Goal: Check status: Check status

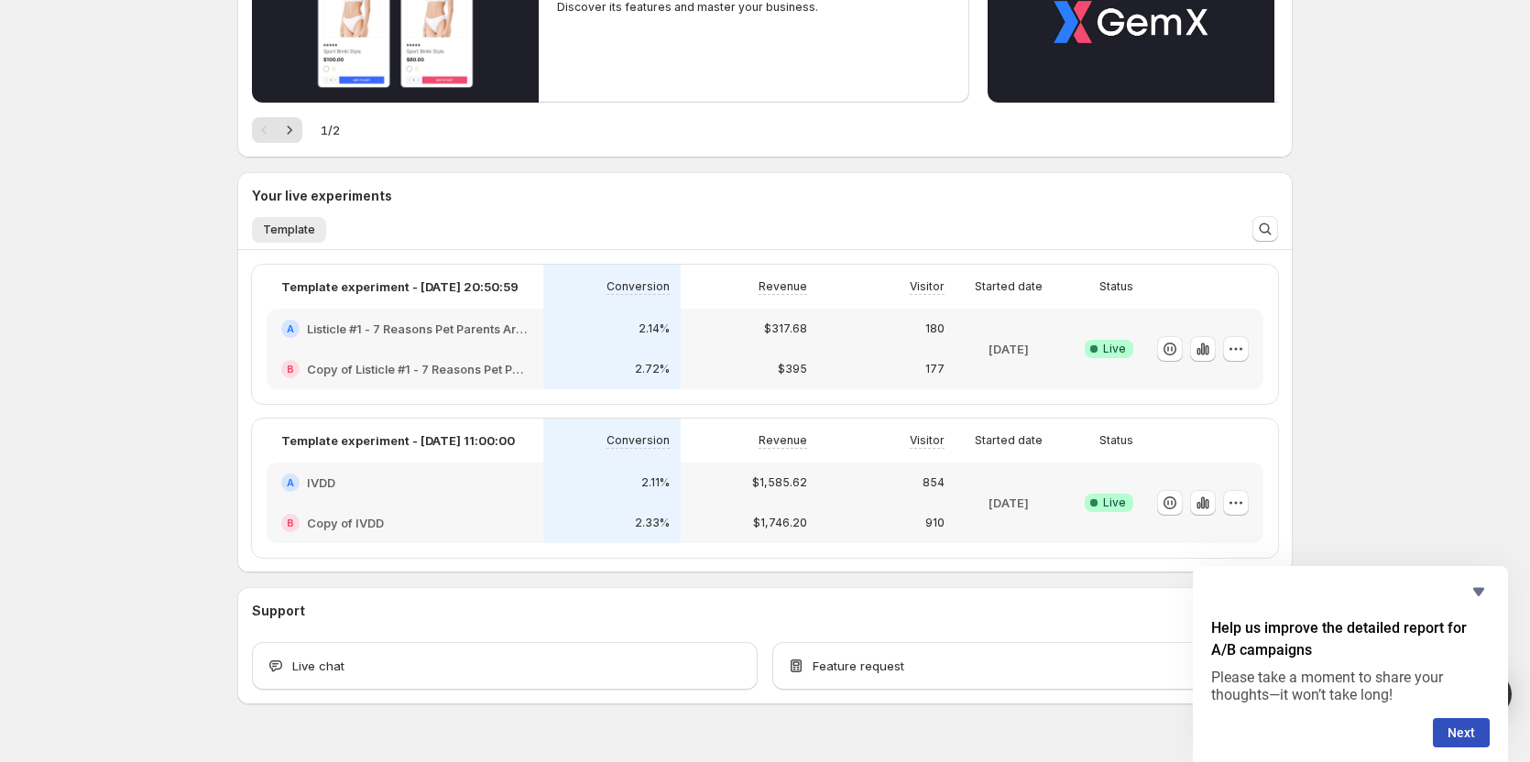
scroll to position [316, 0]
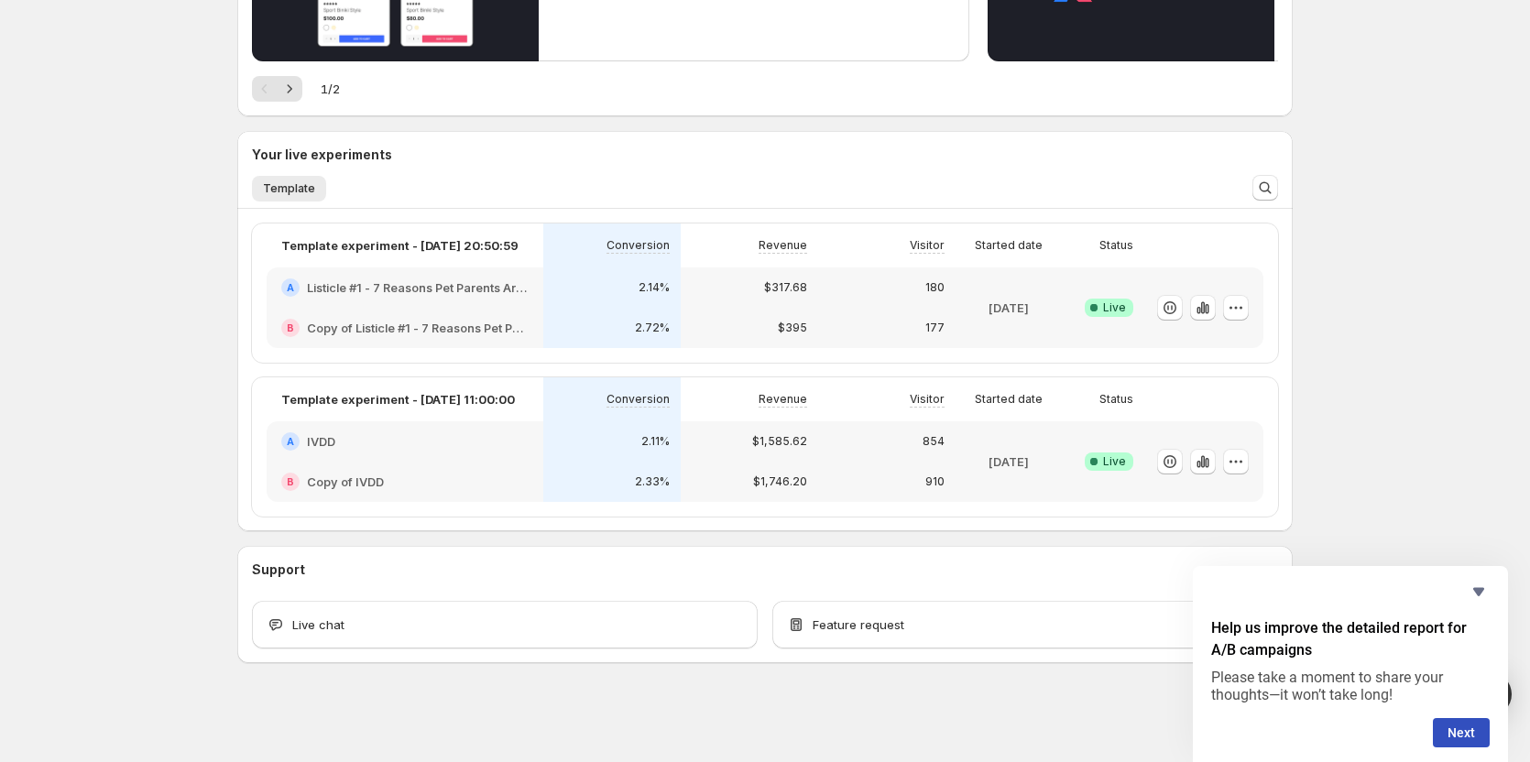
click at [476, 475] on div "B Copy of IVDD" at bounding box center [404, 482] width 247 height 18
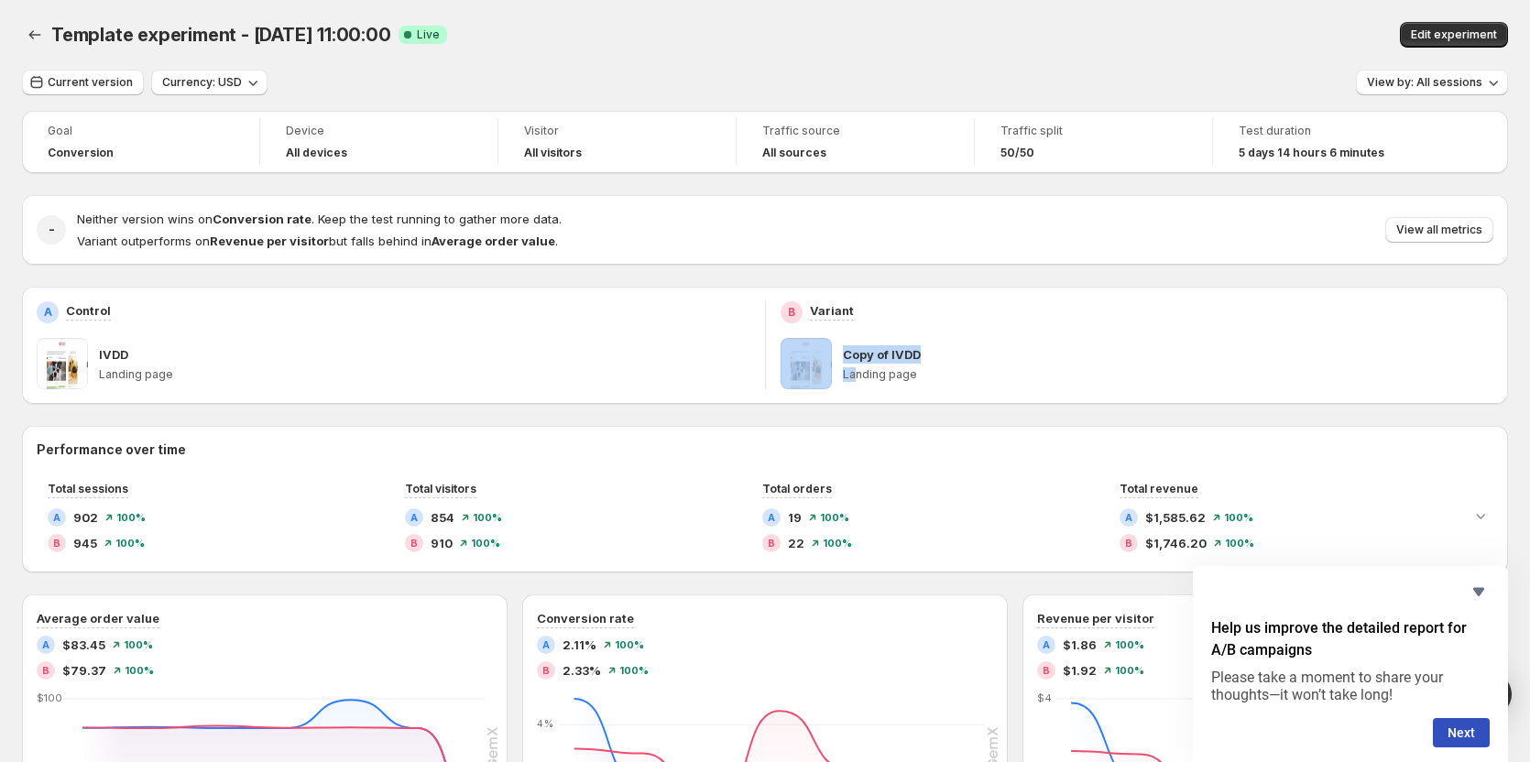
drag, startPoint x: 804, startPoint y: 381, endPoint x: 815, endPoint y: 361, distance: 23.0
click at [852, 379] on div "Copy of IVDD Landing page" at bounding box center [1138, 363] width 714 height 51
drag, startPoint x: 815, startPoint y: 361, endPoint x: 1045, endPoint y: 312, distance: 235.9
click at [1045, 312] on div "B Variant" at bounding box center [1138, 312] width 714 height 22
click at [810, 373] on span at bounding box center [806, 363] width 51 height 51
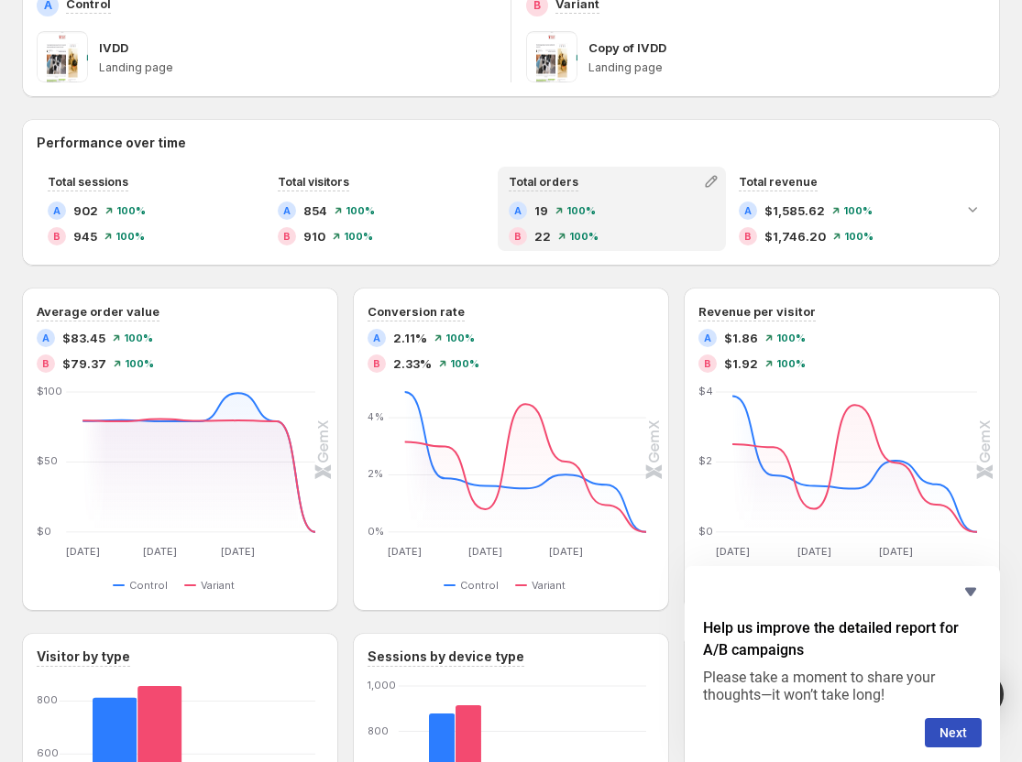
scroll to position [275, 0]
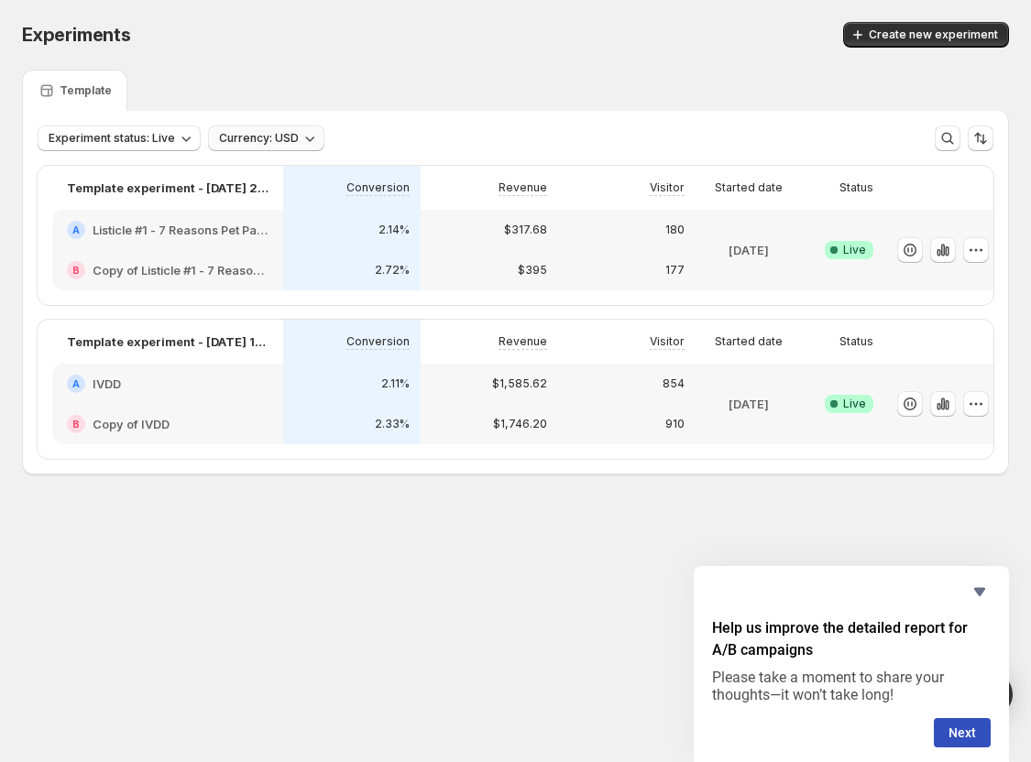
click at [242, 139] on span "Currency: USD" at bounding box center [259, 138] width 80 height 15
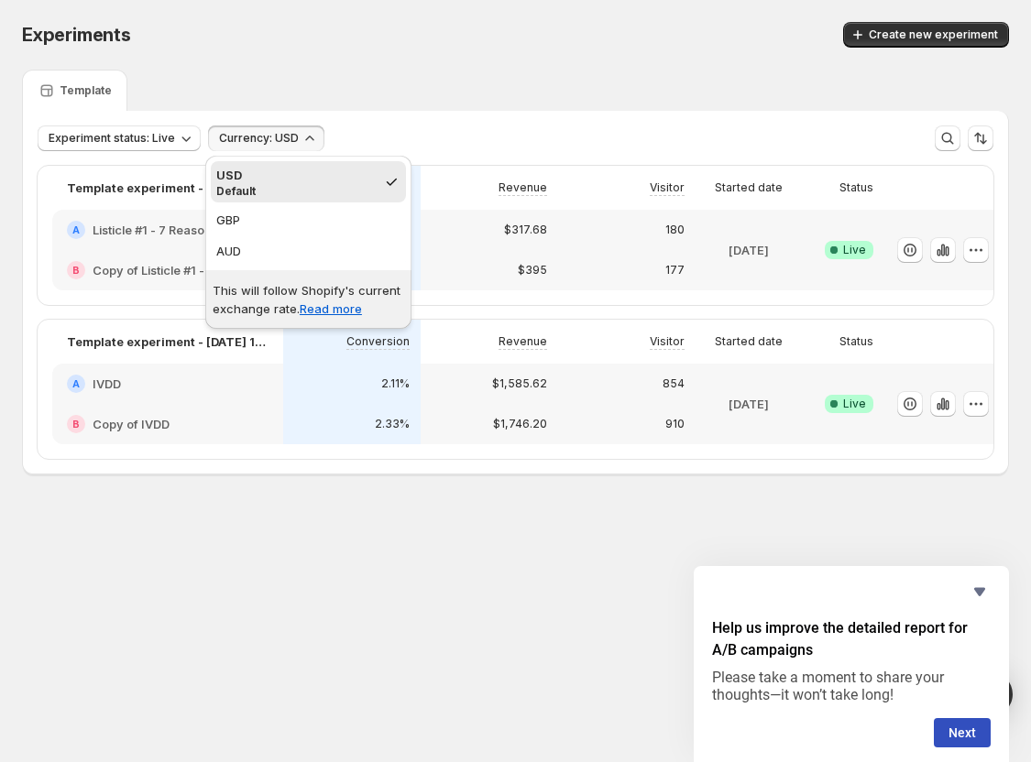
click at [242, 139] on span "Currency: USD" at bounding box center [259, 138] width 80 height 15
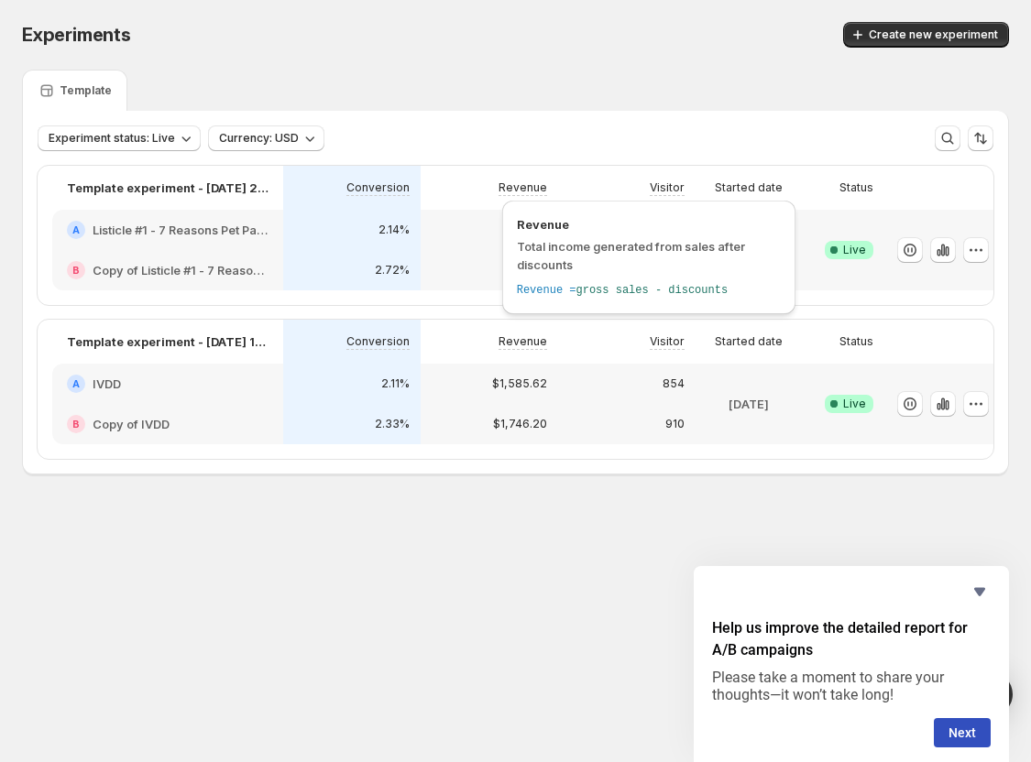
drag, startPoint x: 433, startPoint y: 196, endPoint x: 564, endPoint y: 219, distance: 133.0
click at [438, 195] on div "Revenue" at bounding box center [489, 188] width 115 height 22
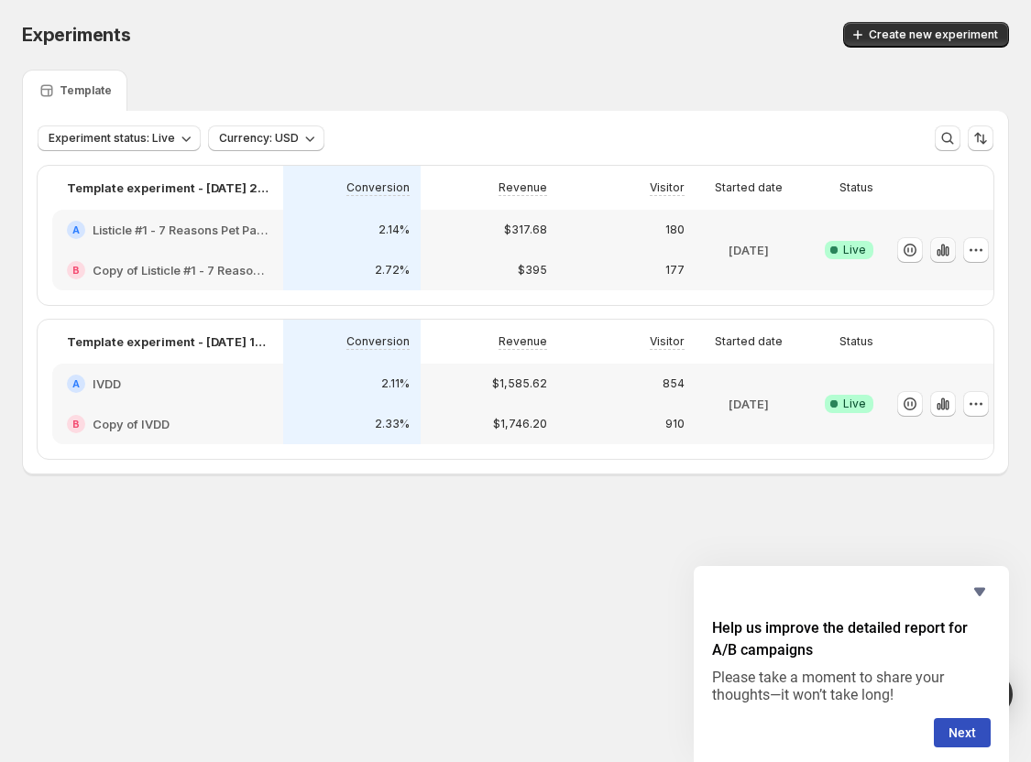
click at [938, 250] on icon "button" at bounding box center [938, 252] width 4 height 7
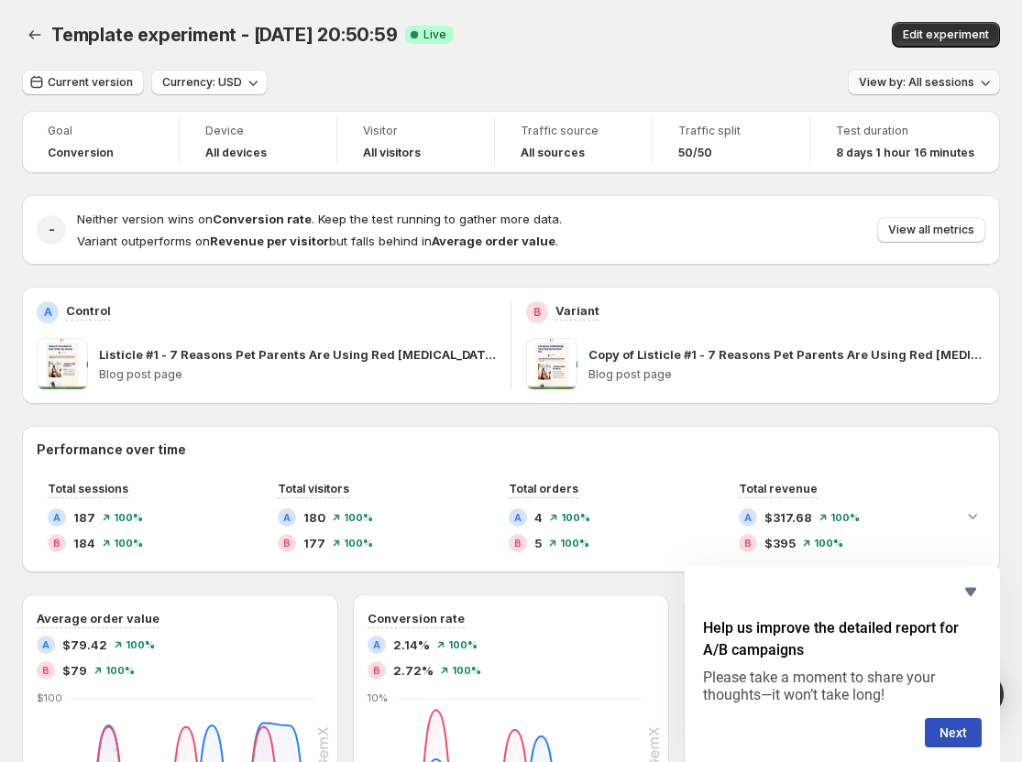
click at [972, 82] on span "View by: All sessions" at bounding box center [916, 82] width 115 height 15
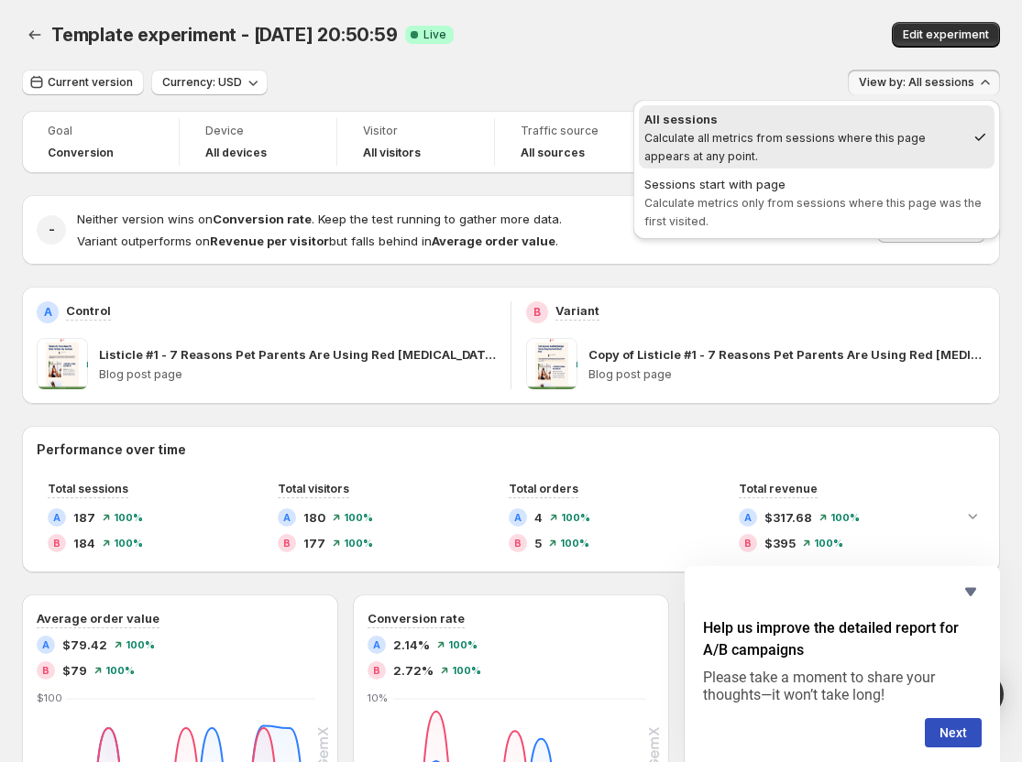
drag, startPoint x: 846, startPoint y: 186, endPoint x: 779, endPoint y: 33, distance: 167.0
click at [781, 35] on div "Template experiment - [DATE] 20:50:59. This page is ready Template experiment -…" at bounding box center [511, 699] width 1022 height 1398
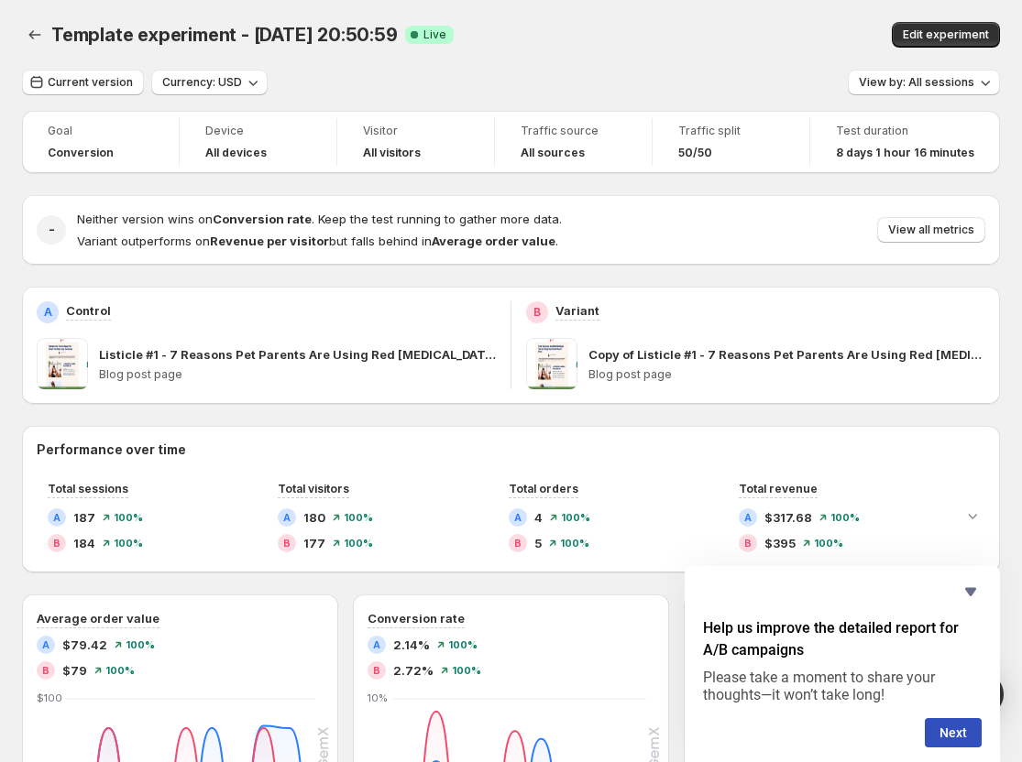
click at [924, 95] on div "View by: All sessions" at bounding box center [924, 83] width 152 height 27
click at [927, 87] on span "View by: All sessions" at bounding box center [916, 82] width 115 height 15
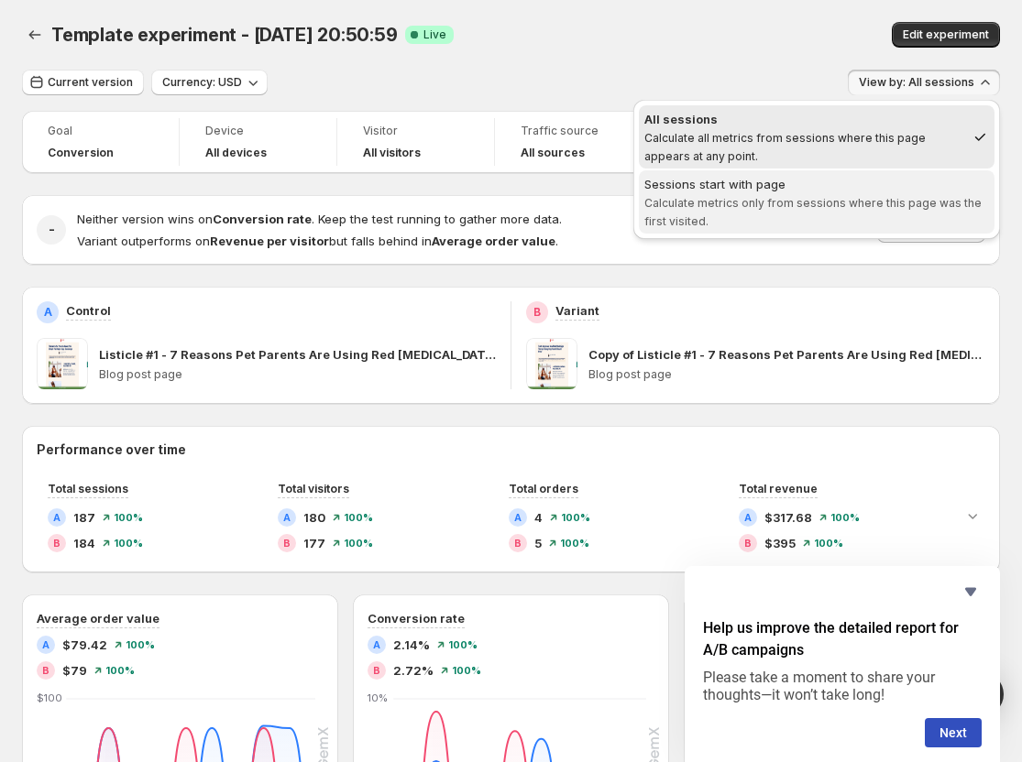
click at [834, 213] on span "Sessions start with page Calculate metrics only from sessions where this page w…" at bounding box center [816, 202] width 345 height 55
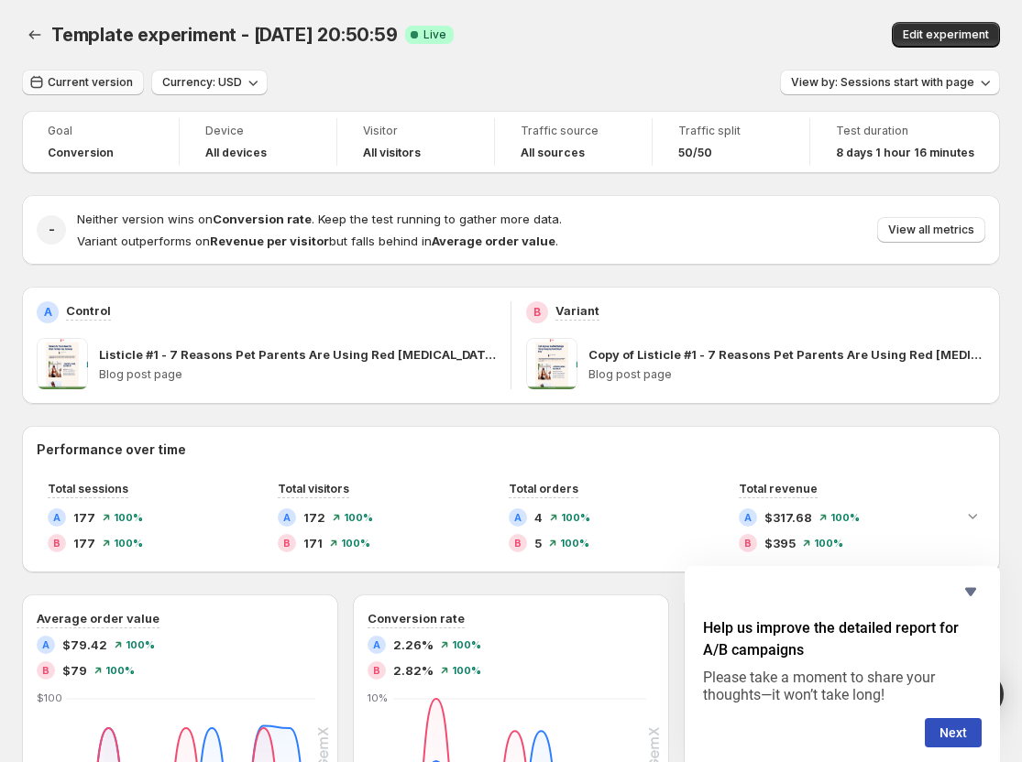
click at [122, 79] on span "Current version" at bounding box center [90, 82] width 85 height 15
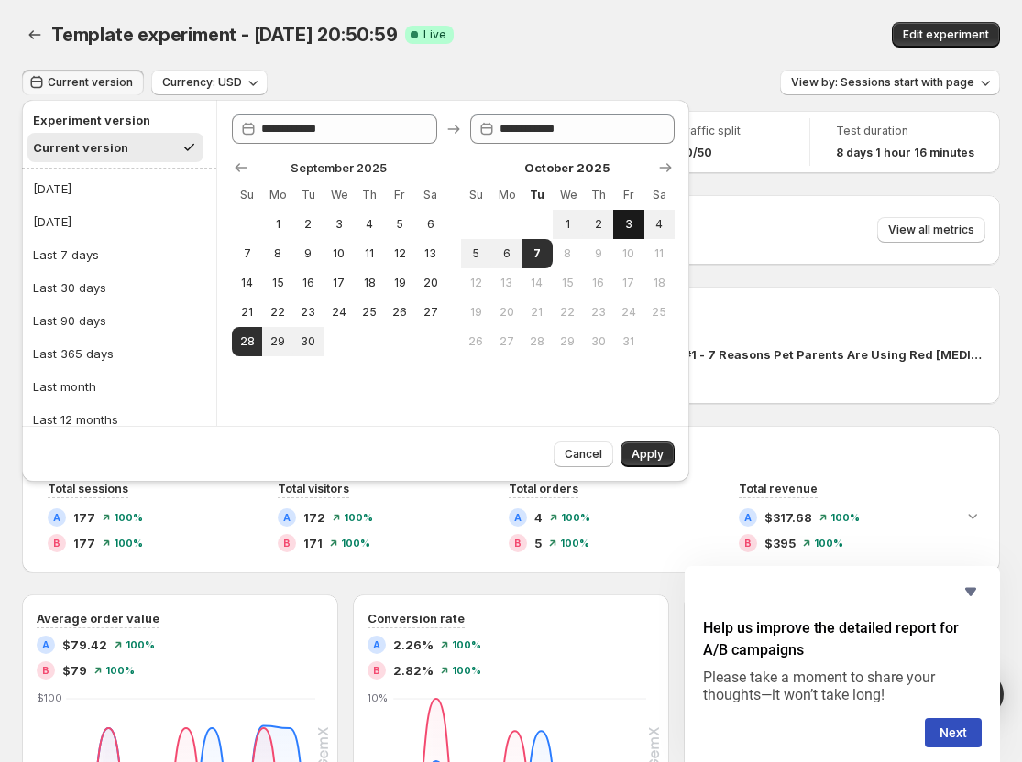
click at [636, 220] on span "3" at bounding box center [628, 224] width 16 height 15
type input "**********"
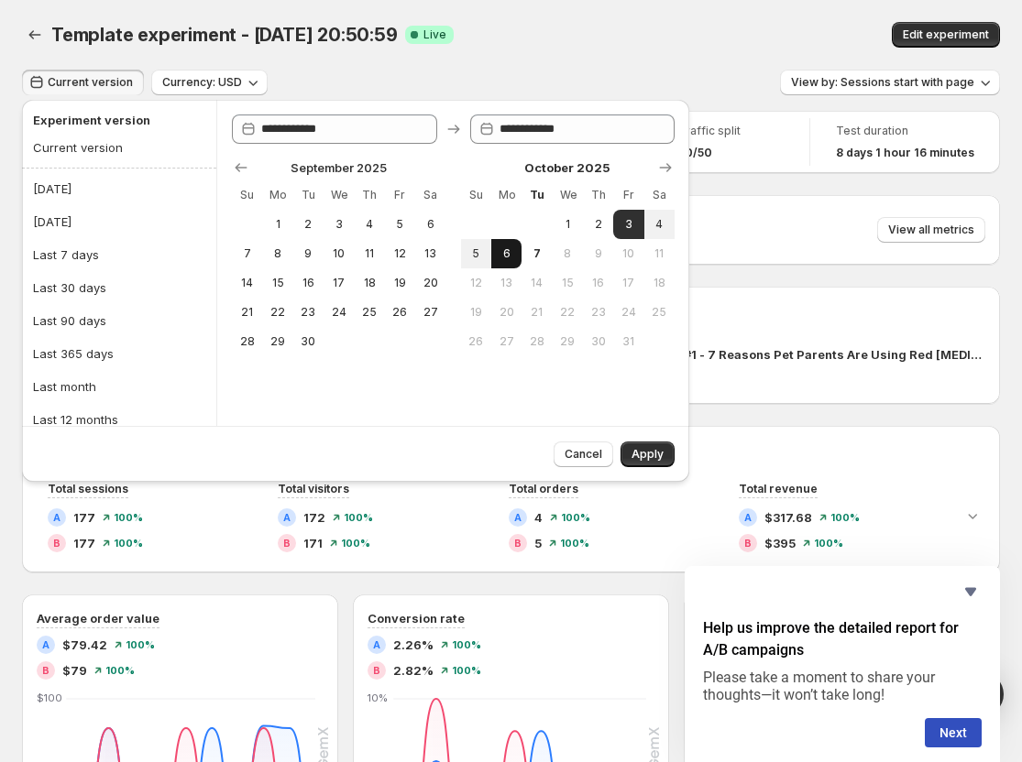
click at [500, 250] on span "6" at bounding box center [506, 253] width 16 height 15
type input "**********"
click at [645, 441] on div "Cancel Apply" at bounding box center [610, 450] width 128 height 33
click at [645, 454] on span "Apply" at bounding box center [647, 454] width 32 height 15
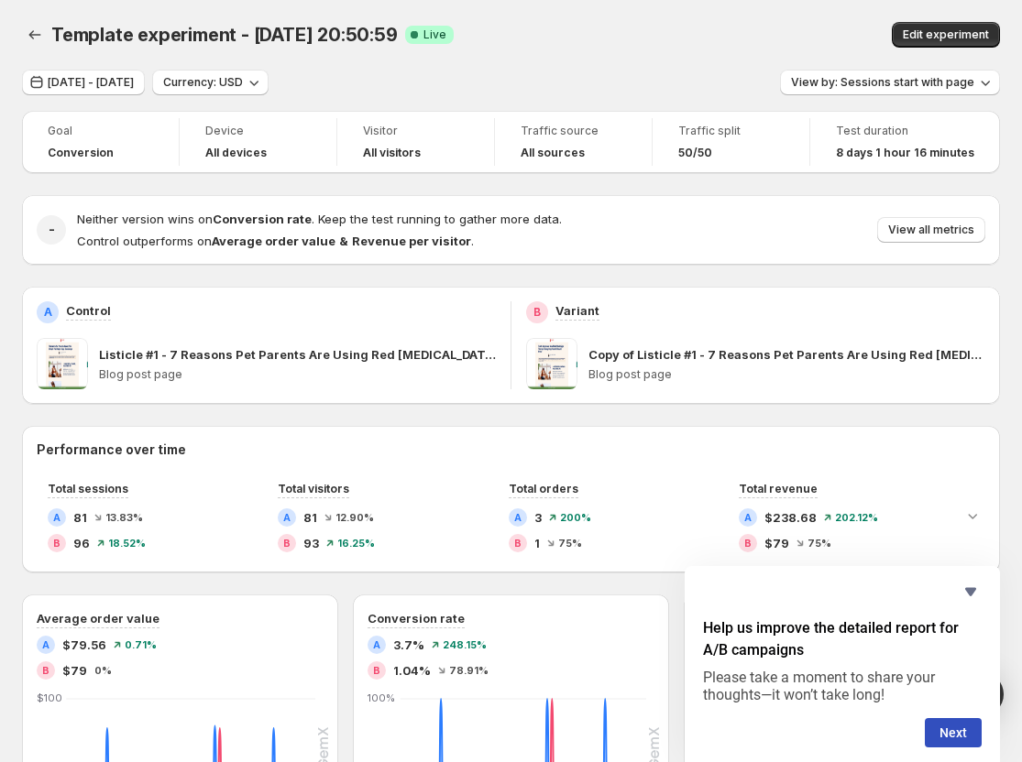
drag, startPoint x: 543, startPoint y: 366, endPoint x: 651, endPoint y: 420, distance: 120.5
click at [651, 420] on div "Goal Conversion Device All devices Visitor All visitors Traffic source All sour…" at bounding box center [511, 705] width 978 height 1188
click at [134, 76] on span "[DATE] - [DATE]" at bounding box center [91, 82] width 86 height 15
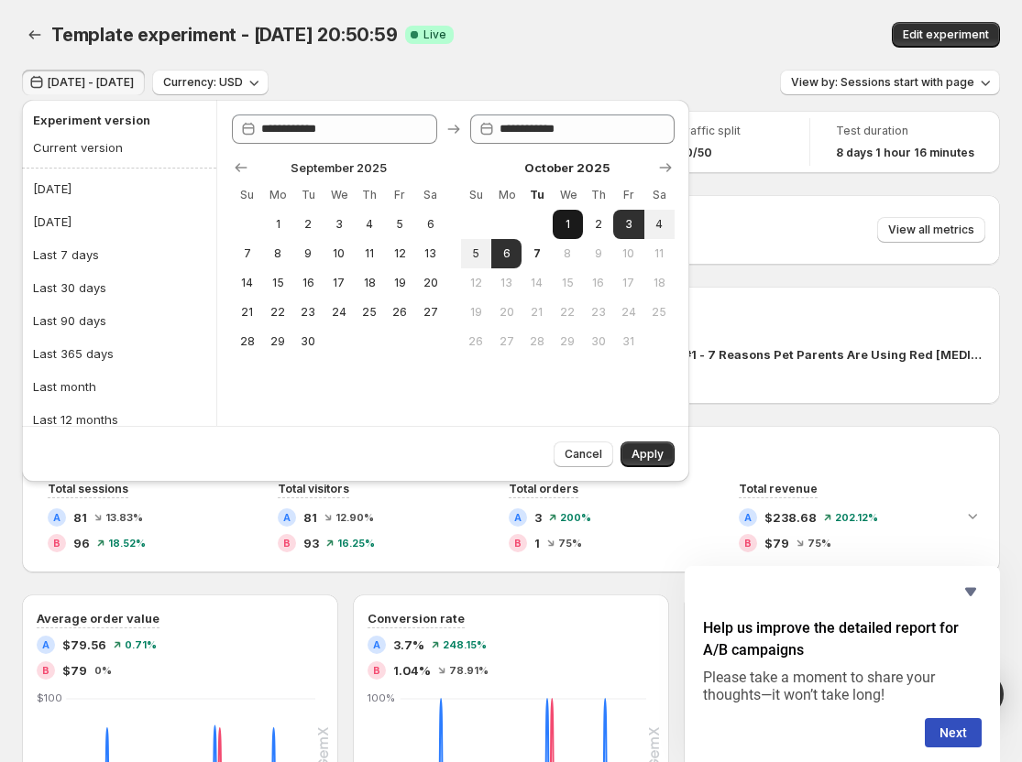
click at [571, 224] on span "1" at bounding box center [568, 224] width 16 height 15
type input "**********"
drag, startPoint x: 530, startPoint y: 246, endPoint x: 501, endPoint y: 253, distance: 29.1
click at [501, 253] on tr "5 6 7 8 9 10 11" at bounding box center [568, 253] width 214 height 29
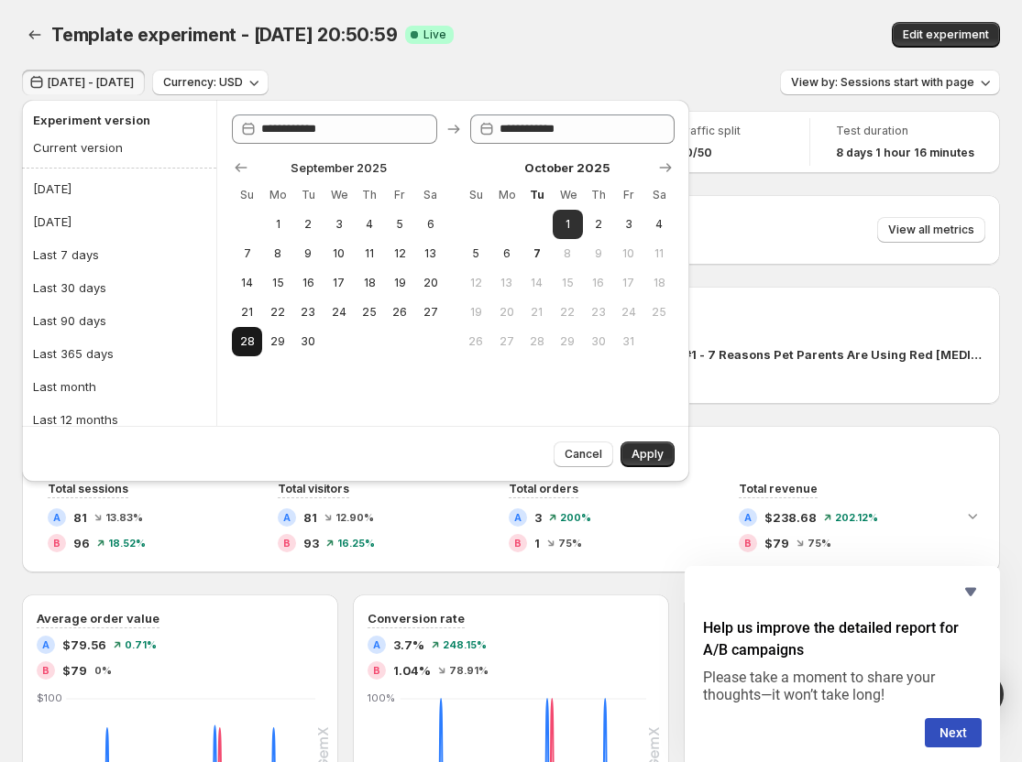
click at [238, 343] on button "28" at bounding box center [247, 341] width 30 height 29
type input "**********"
click at [493, 253] on button "6" at bounding box center [506, 253] width 30 height 29
type input "**********"
click at [647, 443] on button "Apply" at bounding box center [647, 455] width 54 height 26
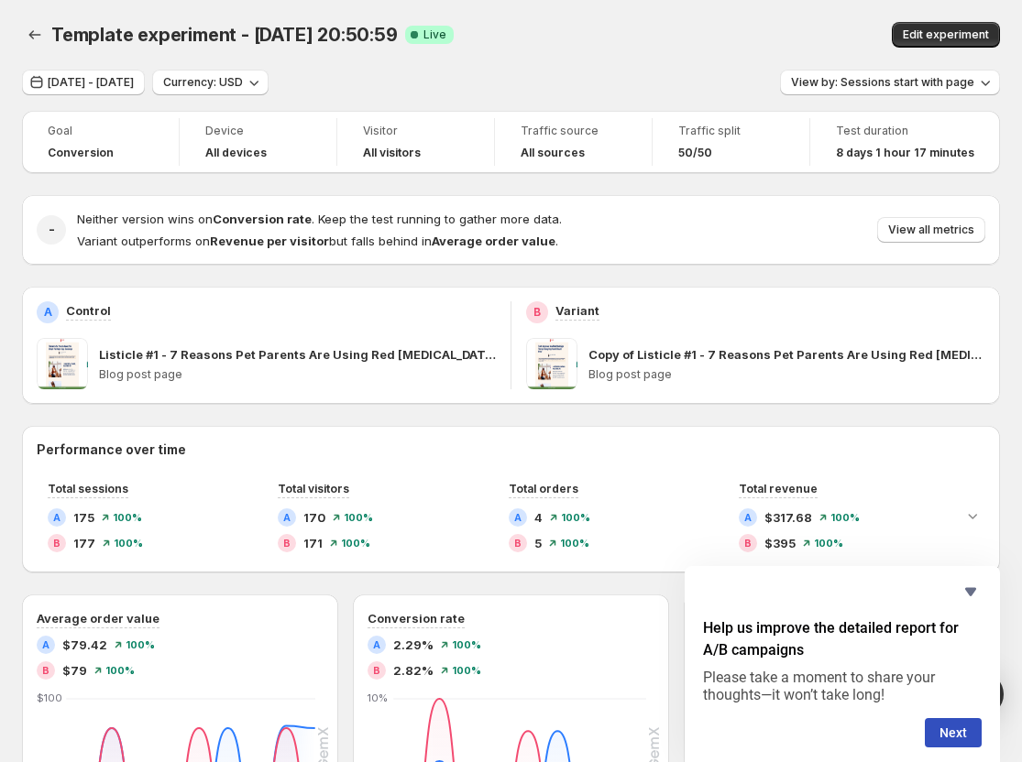
drag, startPoint x: 548, startPoint y: 359, endPoint x: 584, endPoint y: 425, distance: 75.0
click at [584, 425] on div "Goal Conversion Device All devices Visitor All visitors Traffic source All sour…" at bounding box center [511, 705] width 978 height 1188
